Goal: Information Seeking & Learning: Learn about a topic

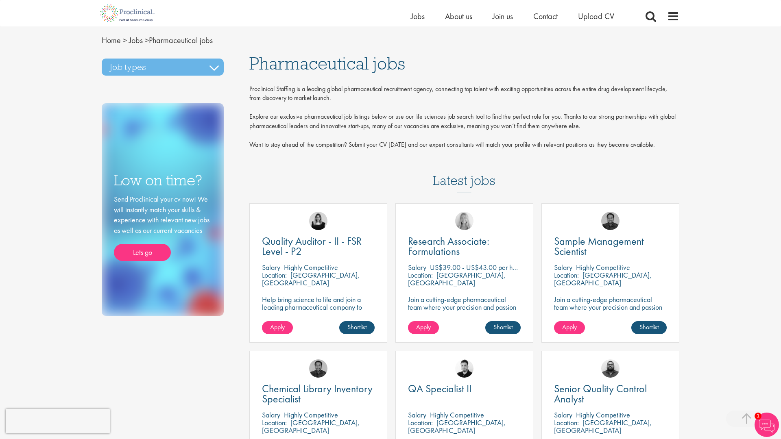
scroll to position [593, 0]
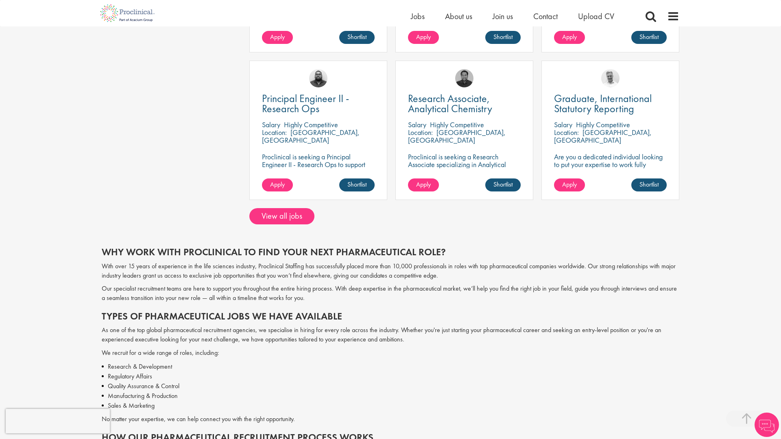
scroll to position [1309, 0]
